Goal: Transaction & Acquisition: Purchase product/service

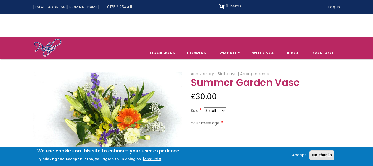
scroll to position [51, 0]
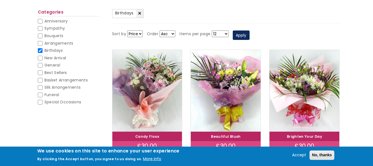
scroll to position [65, 0]
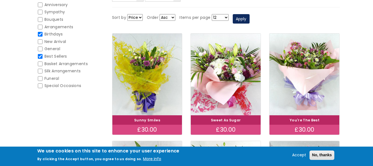
scroll to position [82, 0]
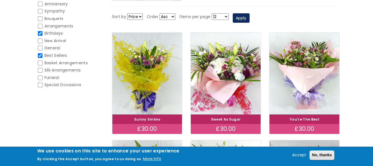
click at [226, 92] on img at bounding box center [226, 74] width 70 height 82
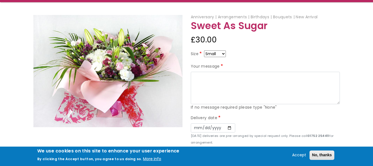
scroll to position [57, 0]
